Goal: Task Accomplishment & Management: Manage account settings

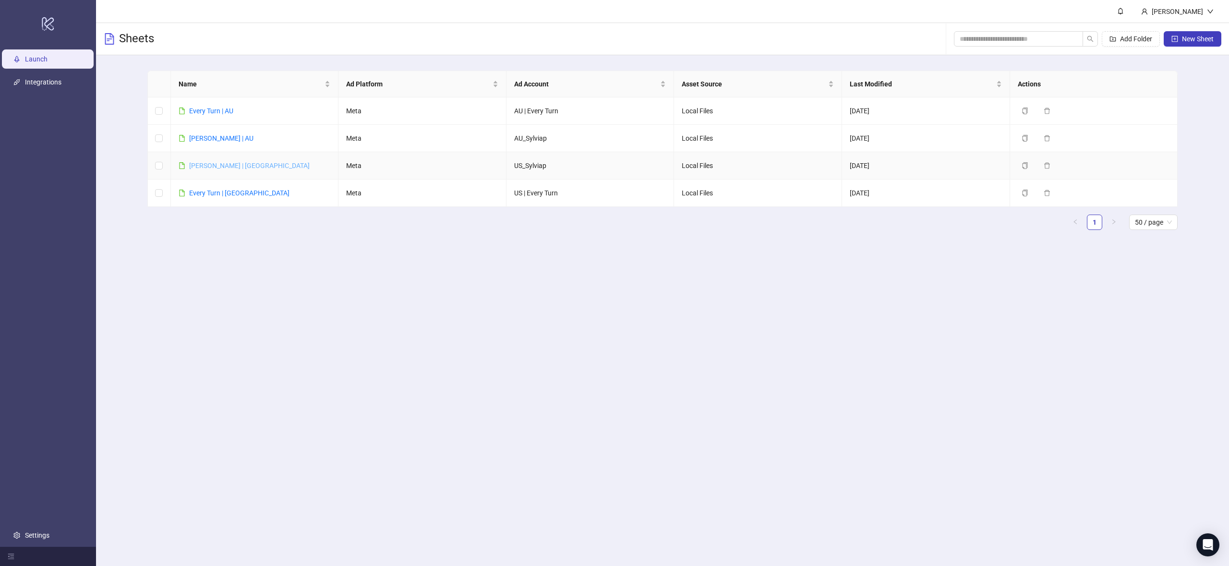
click at [216, 162] on link "[PERSON_NAME] | [GEOGRAPHIC_DATA]" at bounding box center [249, 166] width 121 height 8
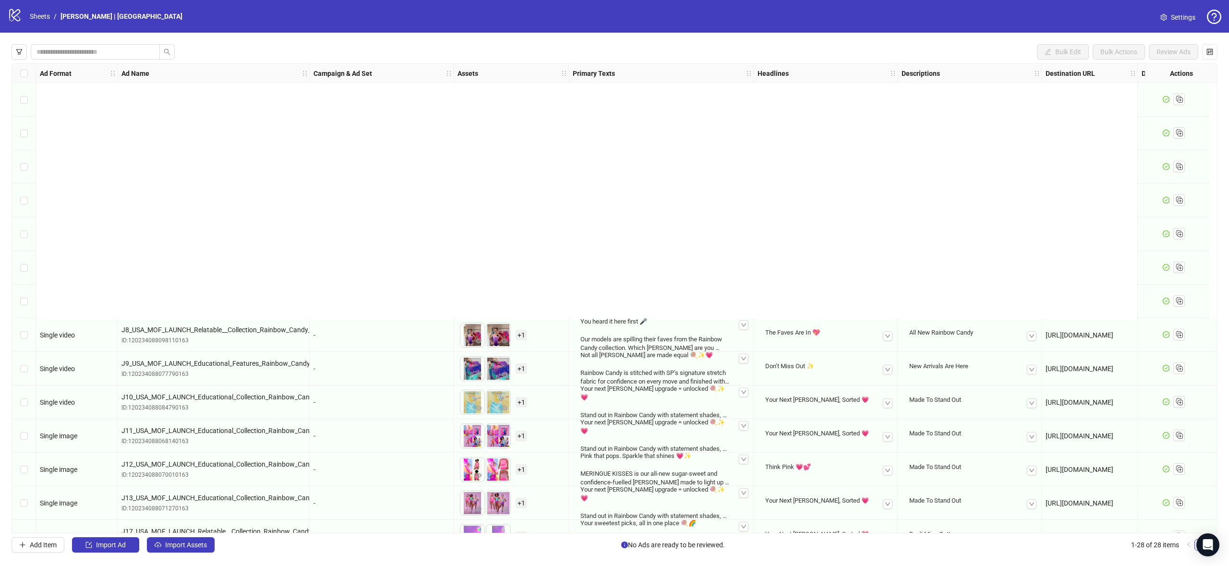
scroll to position [495, 0]
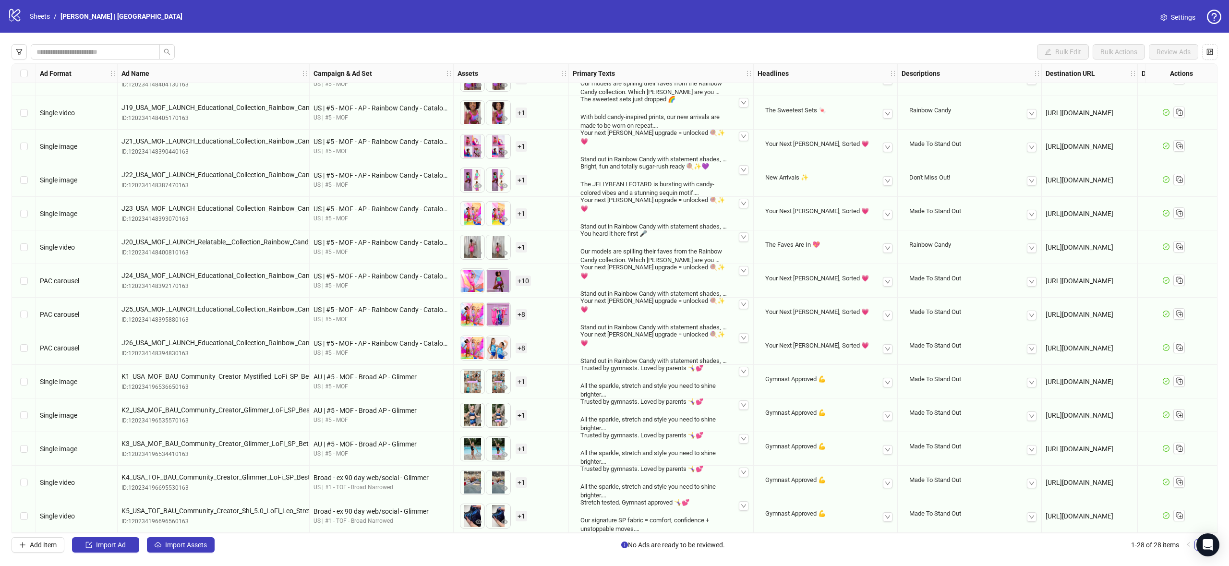
click at [519, 310] on span "+ 8" at bounding box center [522, 314] width 12 height 11
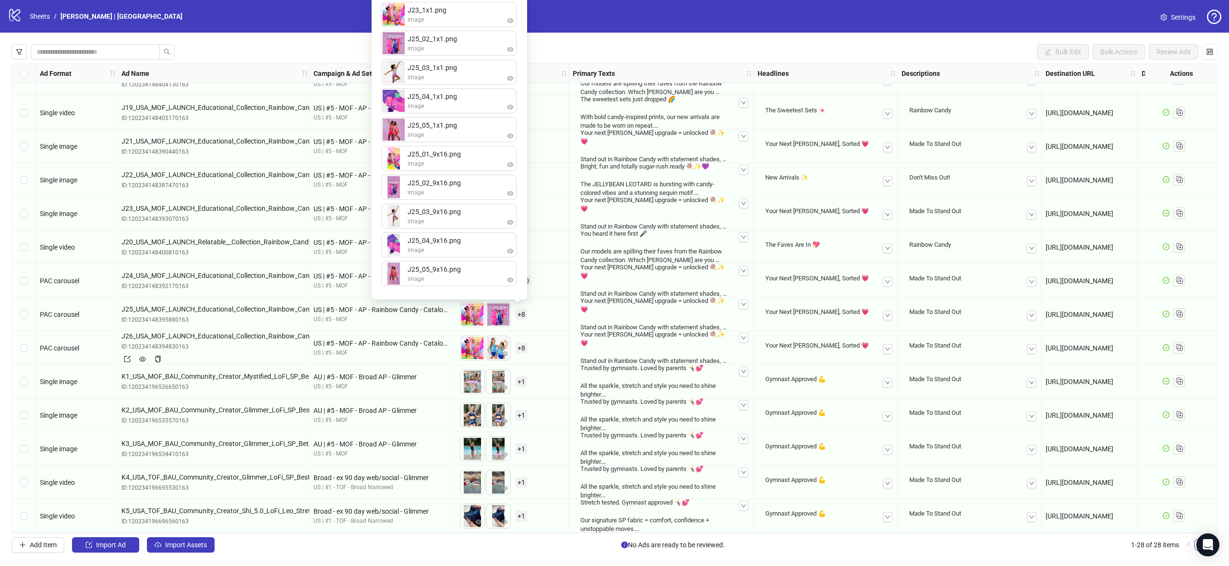
drag, startPoint x: 122, startPoint y: 331, endPoint x: 85, endPoint y: 317, distance: 40.0
click at [122, 331] on span "J26_USA_MOF_LAUNCH_Educational_Collection_Rainbow_Candy_Polished_Campaign_Carou…" at bounding box center [214, 336] width 184 height 11
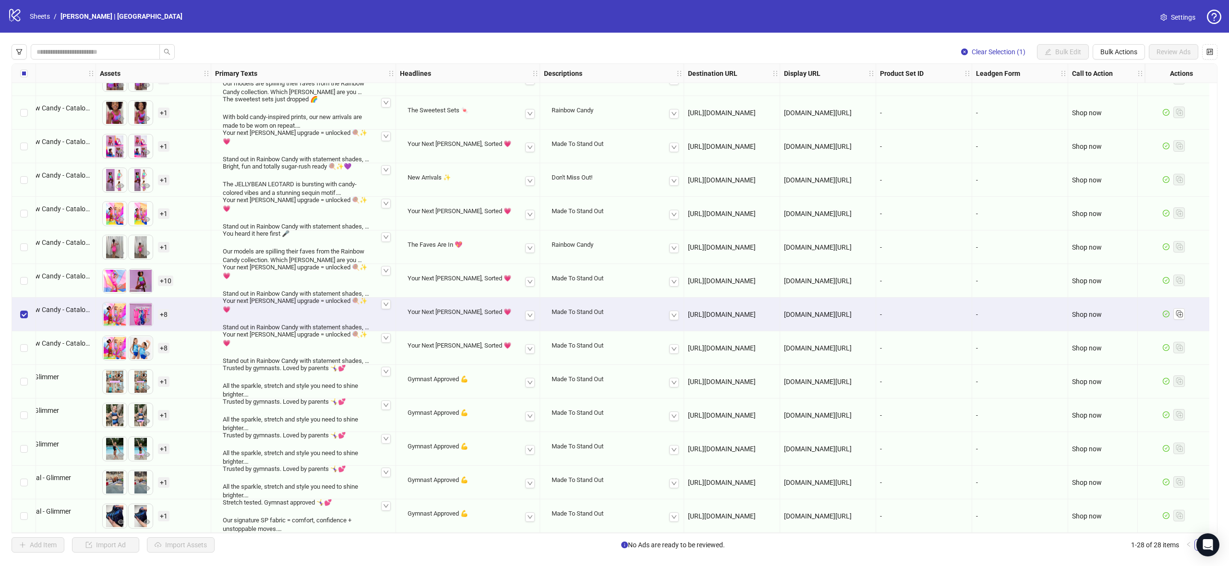
scroll to position [495, 365]
click at [1170, 19] on link "Settings" at bounding box center [1178, 17] width 50 height 15
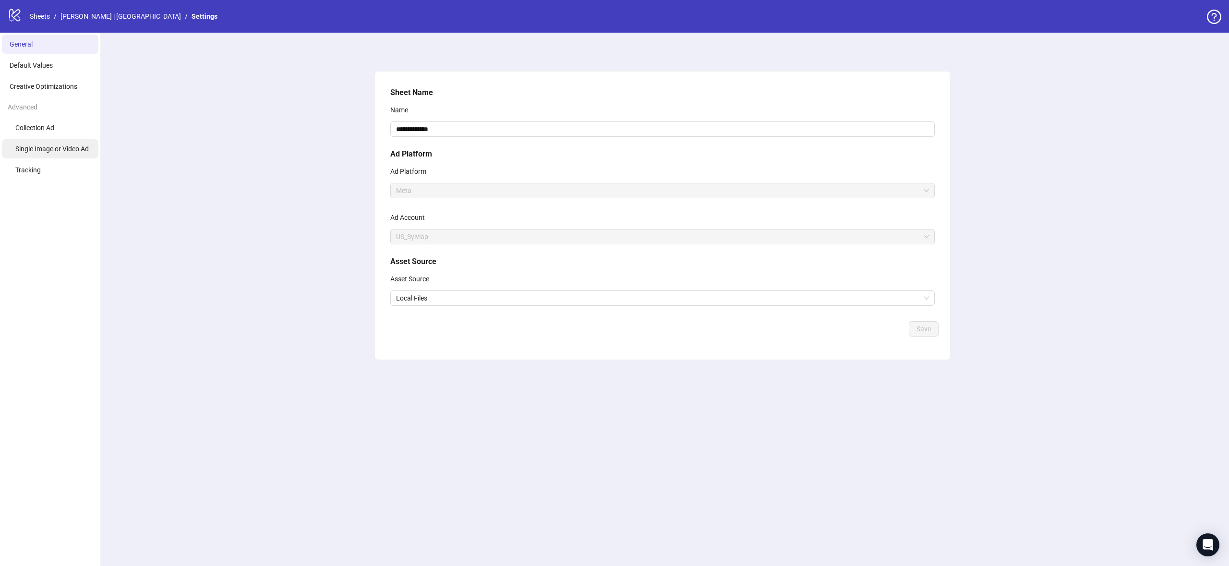
click at [44, 147] on span "Single Image or Video Ad" at bounding box center [51, 149] width 73 height 8
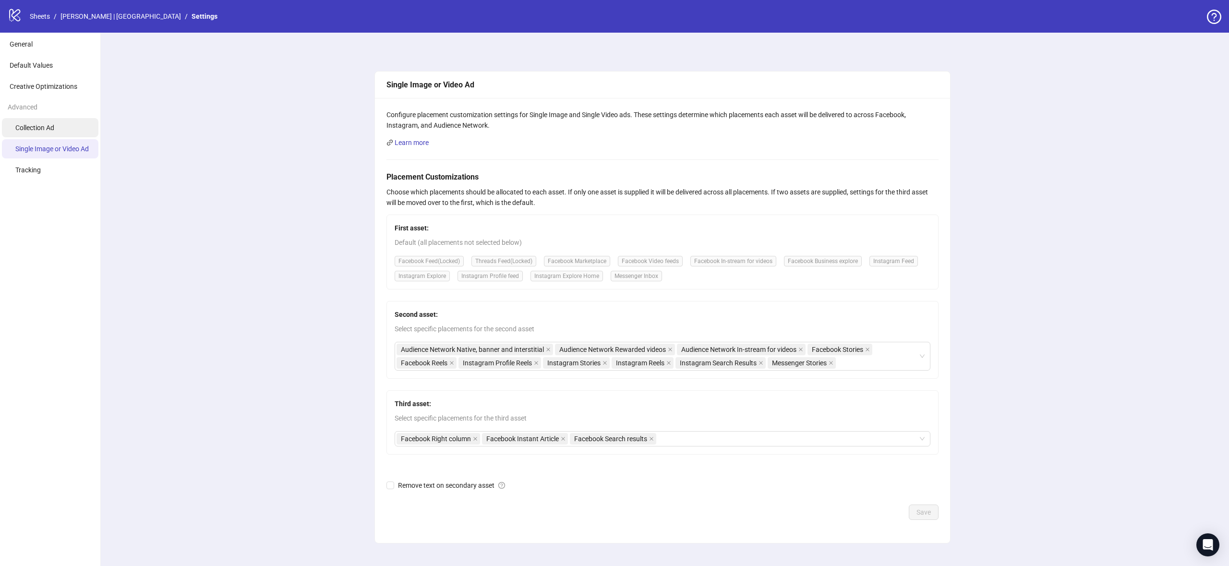
click at [39, 131] on span "Collection Ad" at bounding box center [34, 128] width 39 height 8
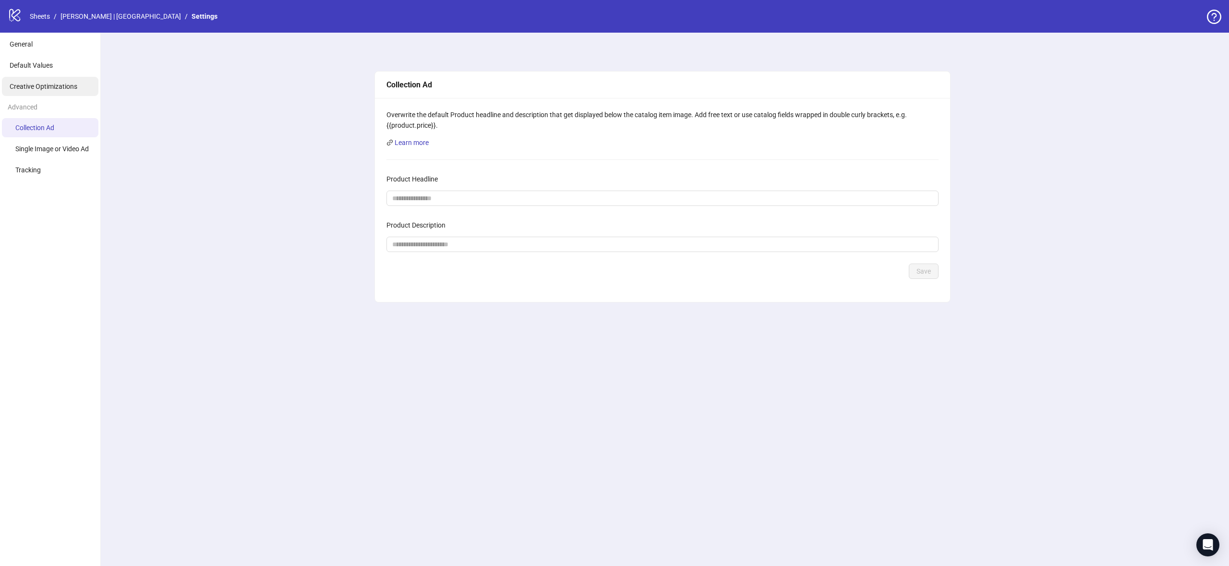
click at [43, 91] on li "Creative Optimizations" at bounding box center [50, 86] width 97 height 19
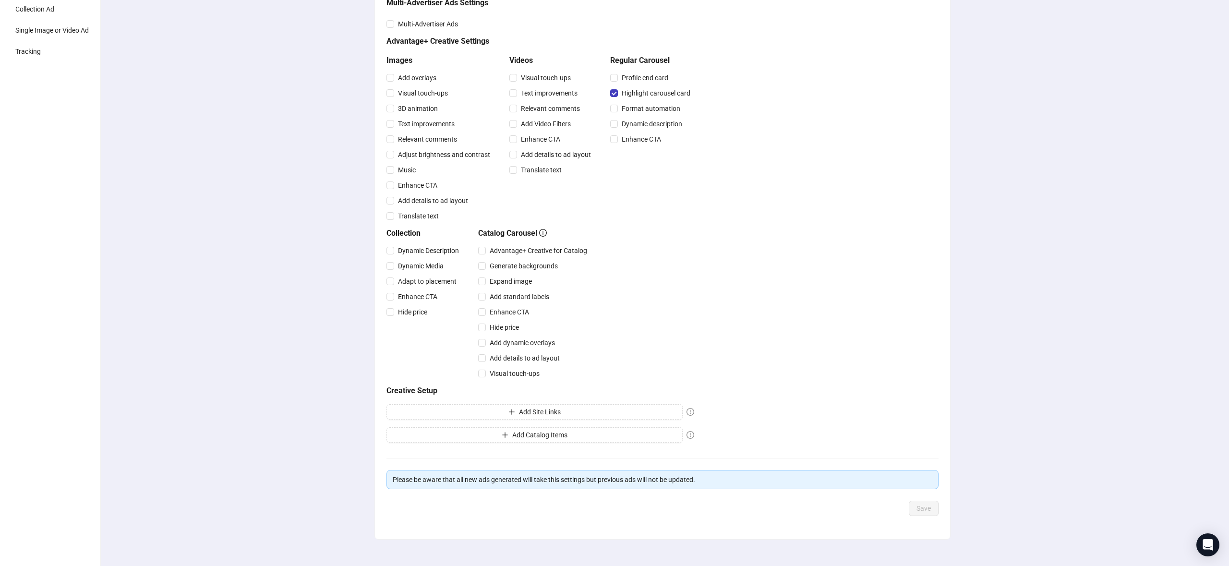
scroll to position [131, 0]
